Goal: Book appointment/travel/reservation

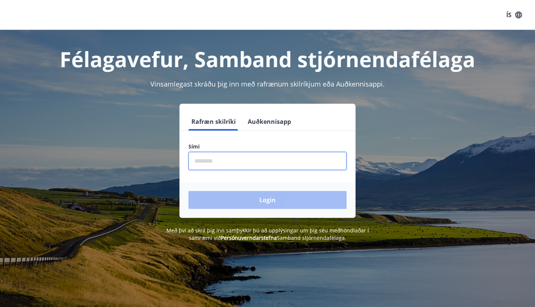
click at [247, 156] on input "phone" at bounding box center [267, 161] width 158 height 18
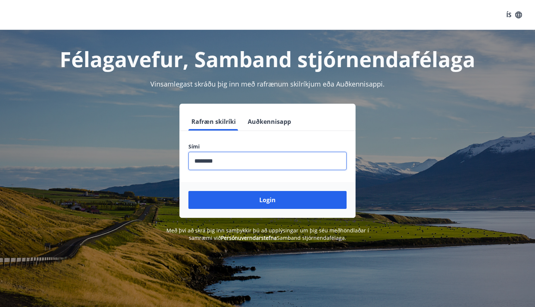
type input "********"
click at [267, 200] on button "Login" at bounding box center [267, 200] width 158 height 18
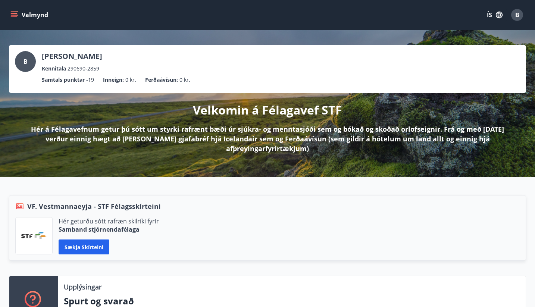
click at [13, 14] on icon "menu" at bounding box center [14, 13] width 7 height 1
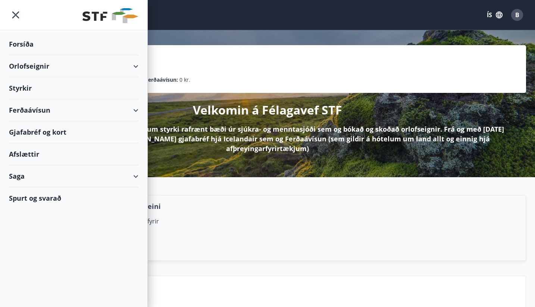
click at [134, 67] on div "Orlofseignir" at bounding box center [73, 66] width 129 height 22
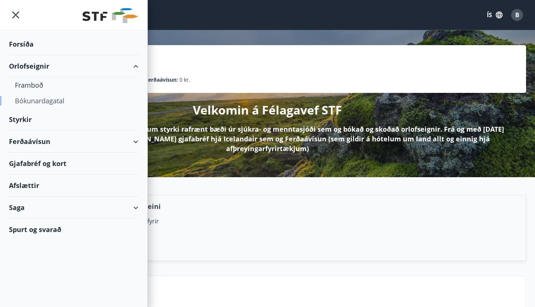
click at [59, 98] on div "Bókunardagatal" at bounding box center [73, 101] width 117 height 16
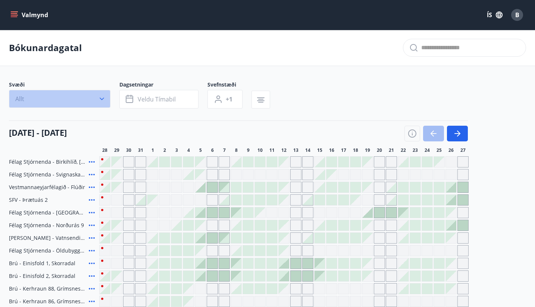
click at [102, 94] on button "Allt" at bounding box center [59, 99] width 101 height 18
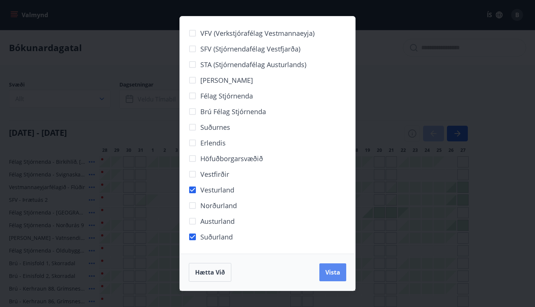
click at [332, 274] on span "Vista" at bounding box center [332, 272] width 15 height 8
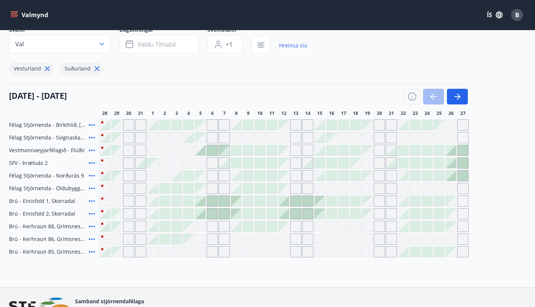
scroll to position [55, 0]
click at [412, 98] on icon "button" at bounding box center [412, 97] width 1 height 2
click at [453, 98] on icon "button" at bounding box center [457, 96] width 9 height 9
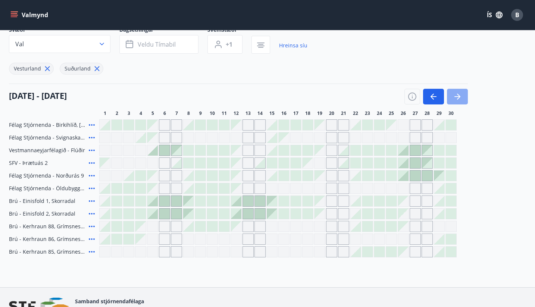
click at [461, 96] on icon "button" at bounding box center [457, 96] width 9 height 9
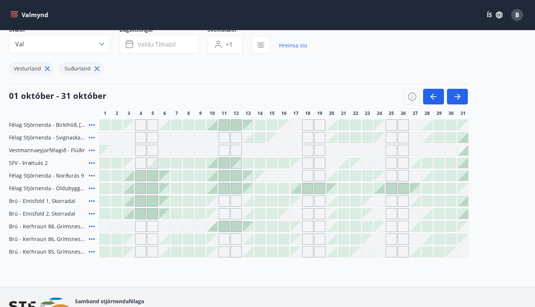
click at [298, 190] on div at bounding box center [296, 188] width 10 height 10
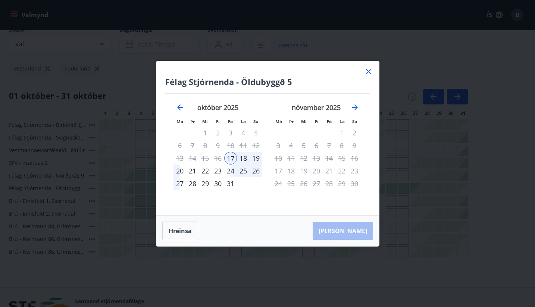
click at [194, 170] on div "21" at bounding box center [192, 170] width 13 height 13
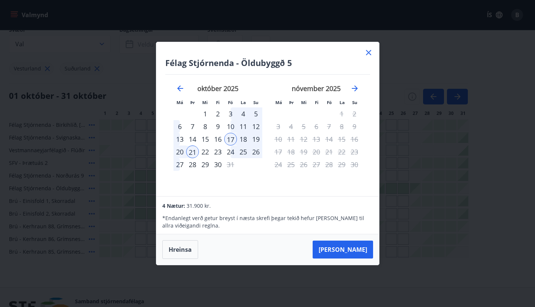
click at [205, 151] on div "22" at bounding box center [205, 151] width 13 height 13
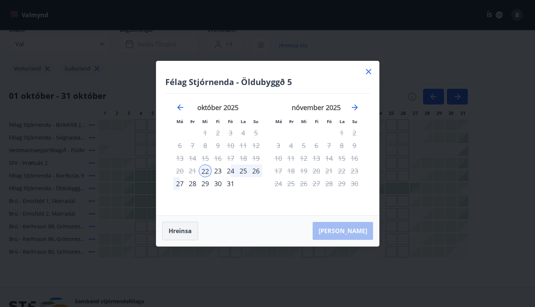
click at [179, 232] on button "Hreinsa" at bounding box center [180, 231] width 36 height 19
click at [232, 160] on div "17" at bounding box center [230, 158] width 13 height 13
click at [206, 170] on div "22" at bounding box center [205, 170] width 13 height 13
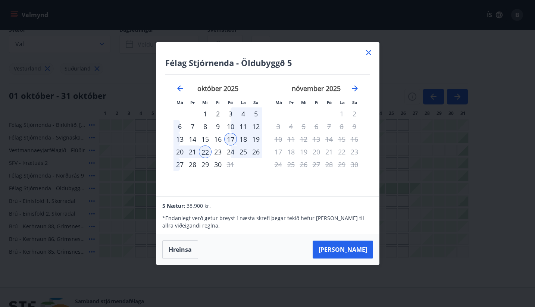
click at [231, 140] on div "17" at bounding box center [230, 139] width 13 height 13
click at [241, 139] on div "18" at bounding box center [243, 139] width 13 height 13
click at [207, 153] on div "22" at bounding box center [205, 151] width 13 height 13
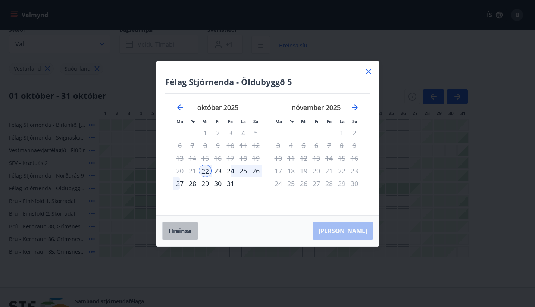
click at [187, 230] on button "Hreinsa" at bounding box center [180, 231] width 36 height 19
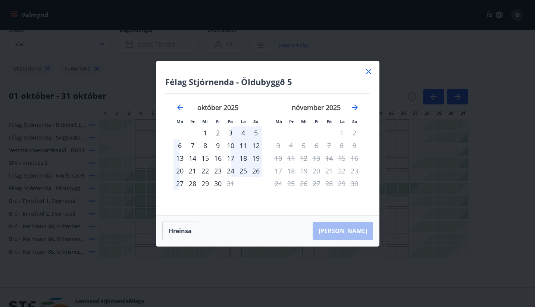
click at [230, 158] on div "17" at bounding box center [230, 158] width 13 height 13
click at [207, 172] on div "22" at bounding box center [205, 170] width 13 height 13
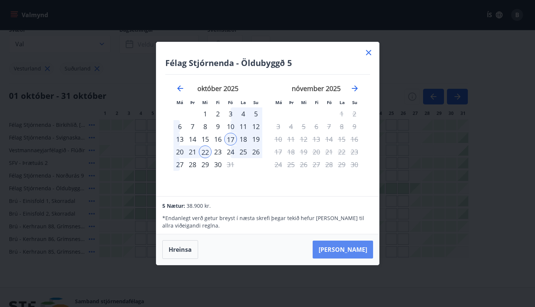
click at [350, 253] on button "[PERSON_NAME]" at bounding box center [343, 250] width 60 height 18
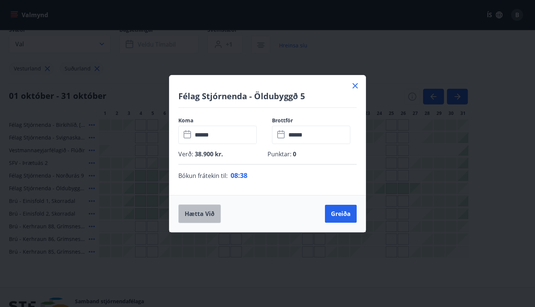
click at [214, 217] on button "Hætta við" at bounding box center [199, 213] width 43 height 19
